Goal: Information Seeking & Learning: Learn about a topic

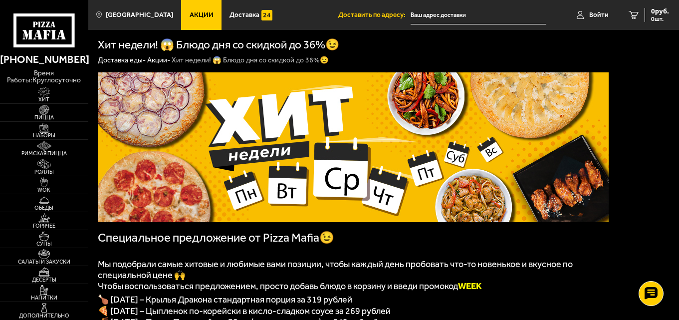
click at [190, 16] on span "Акции" at bounding box center [202, 14] width 24 height 7
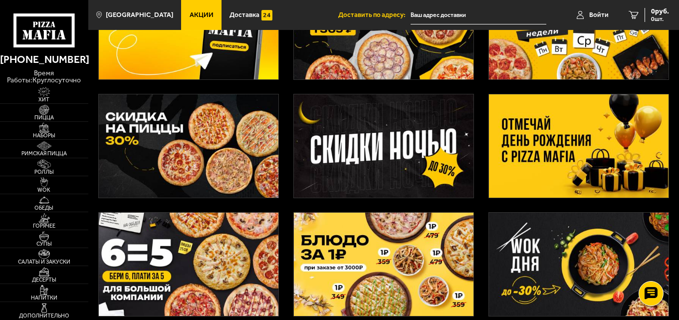
click at [533, 150] on img at bounding box center [579, 145] width 180 height 103
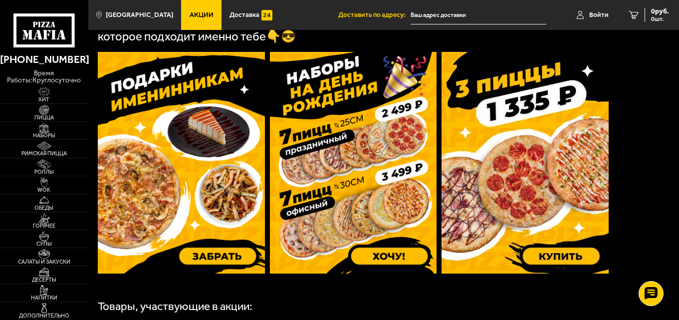
scroll to position [299, 0]
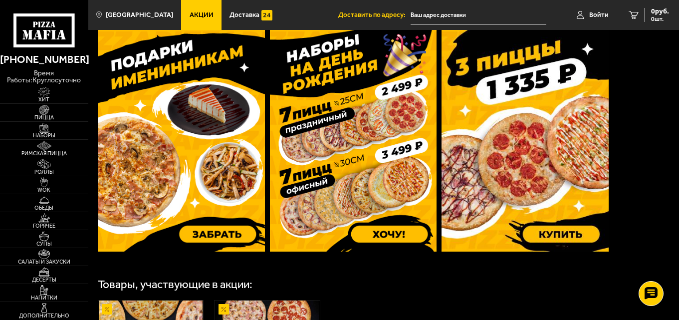
click at [176, 150] on img at bounding box center [181, 141] width 167 height 222
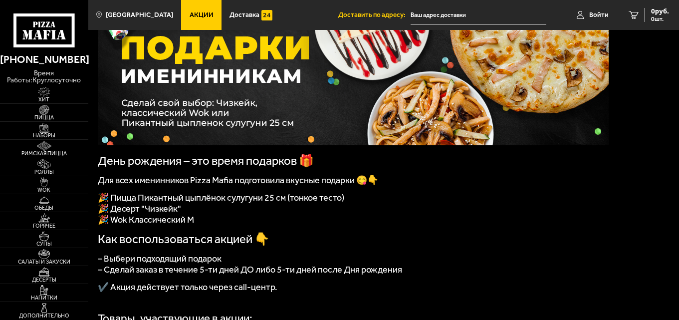
scroll to position [100, 0]
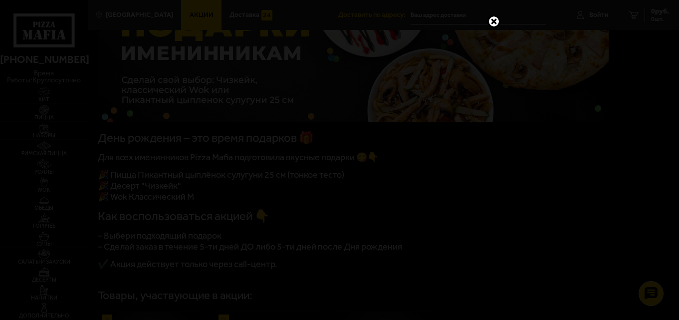
click at [492, 21] on link at bounding box center [494, 21] width 13 height 13
